Goal: Navigation & Orientation: Find specific page/section

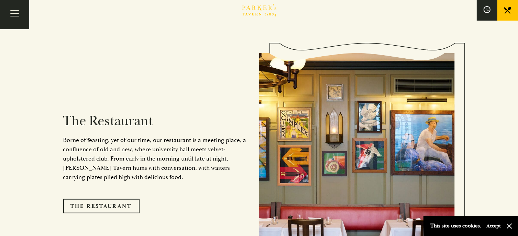
scroll to position [504, 0]
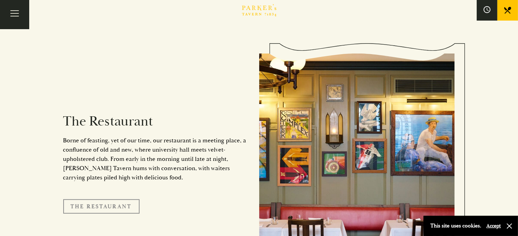
click at [132, 200] on link "The Restaurant" at bounding box center [101, 207] width 76 height 14
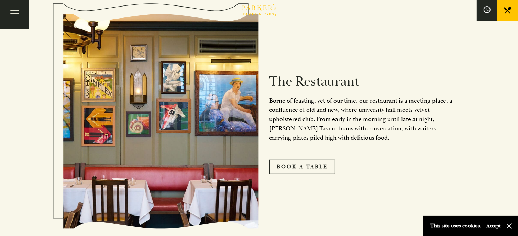
scroll to position [444, 0]
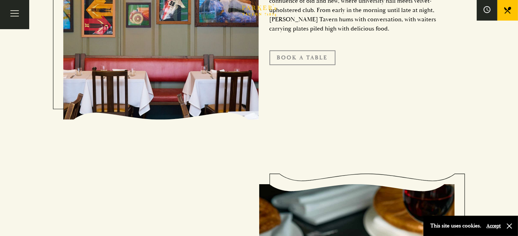
click at [283, 62] on link "Book A Table" at bounding box center [302, 58] width 66 height 14
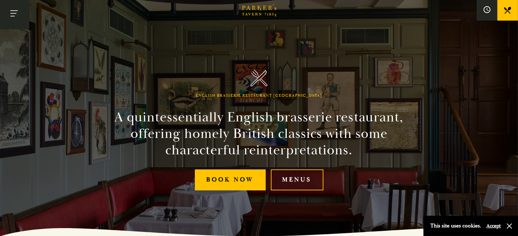
click at [8, 16] on button "Toggle navigation" at bounding box center [14, 14] width 29 height 29
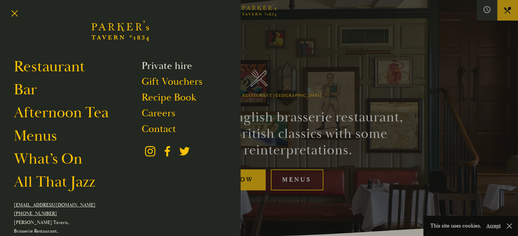
click at [170, 67] on link "Private hire" at bounding box center [167, 65] width 51 height 13
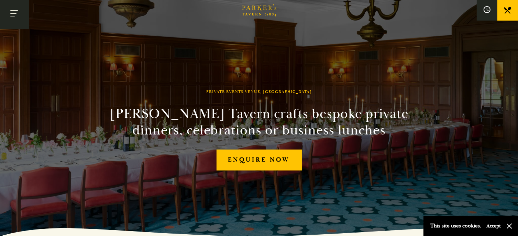
click at [17, 13] on button "Toggle navigation" at bounding box center [14, 14] width 29 height 29
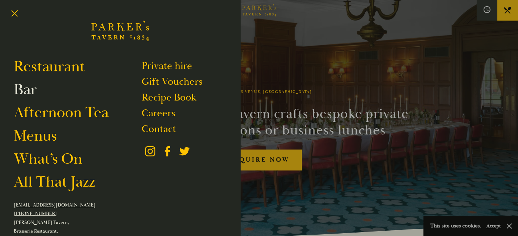
click at [32, 90] on link "Bar" at bounding box center [25, 89] width 23 height 19
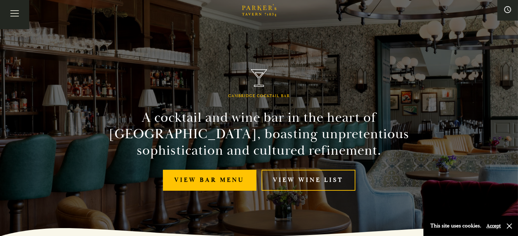
scroll to position [126, 0]
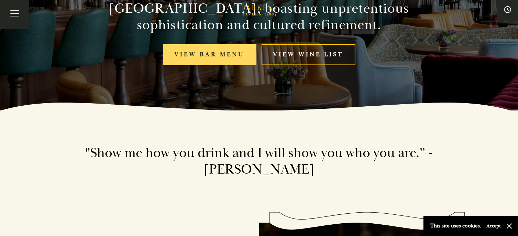
click at [177, 62] on link "View bar menu" at bounding box center [209, 54] width 93 height 21
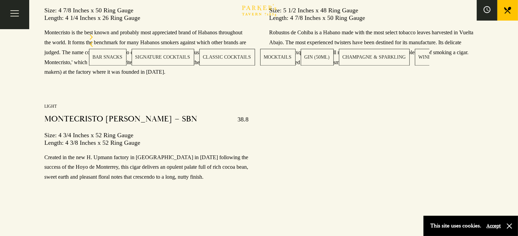
scroll to position [9556, 0]
